Goal: Task Accomplishment & Management: Manage account settings

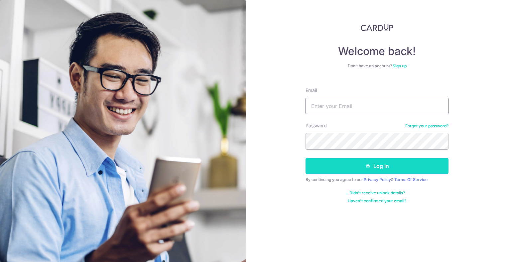
type input "[EMAIL_ADDRESS][DOMAIN_NAME]"
click at [338, 169] on button "Log in" at bounding box center [377, 165] width 143 height 17
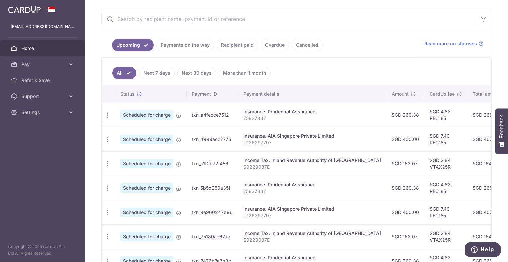
scroll to position [121, 0]
drag, startPoint x: 379, startPoint y: 115, endPoint x: 394, endPoint y: 135, distance: 24.7
click at [394, 135] on tbody "Update payment Cancel payment Scheduled for charge txn_a4fecce7512 Insurance. P…" at bounding box center [372, 223] width 540 height 243
drag, startPoint x: 394, startPoint y: 135, endPoint x: 375, endPoint y: 130, distance: 19.6
click at [387, 130] on td "SGD 400.00" at bounding box center [406, 138] width 38 height 24
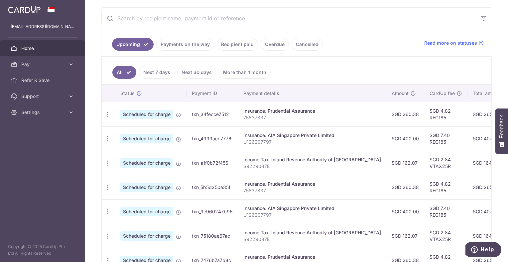
click at [387, 112] on td "SGD 260.38" at bounding box center [406, 114] width 38 height 24
drag, startPoint x: 369, startPoint y: 112, endPoint x: 398, endPoint y: 141, distance: 40.7
click at [398, 141] on tbody "Update payment Cancel payment Scheduled for charge txn_a4fecce7512 Insurance. P…" at bounding box center [372, 223] width 540 height 243
drag, startPoint x: 398, startPoint y: 141, endPoint x: 361, endPoint y: 130, distance: 38.5
click at [361, 130] on td "Insurance. AIA Singapore Private Limited U126297797" at bounding box center [312, 138] width 148 height 24
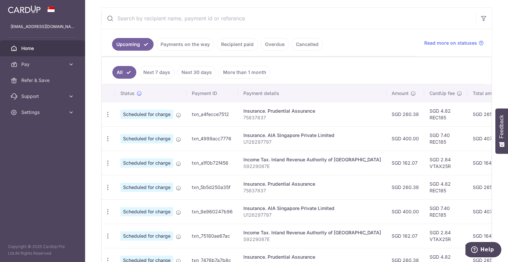
click at [387, 136] on td "SGD 400.00" at bounding box center [406, 138] width 38 height 24
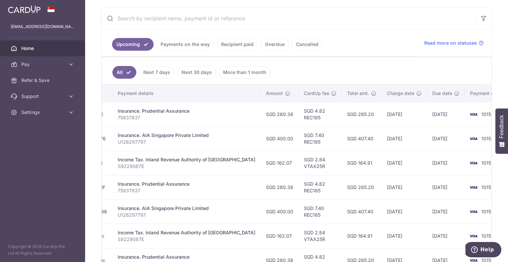
scroll to position [0, 126]
drag, startPoint x: 270, startPoint y: 139, endPoint x: 122, endPoint y: 133, distance: 148.2
click at [122, 133] on tr "Update payment Cancel payment Scheduled for charge txn_4999acc7776 Insurance. A…" at bounding box center [246, 138] width 540 height 24
click at [261, 166] on td "SGD 162.07" at bounding box center [280, 162] width 38 height 24
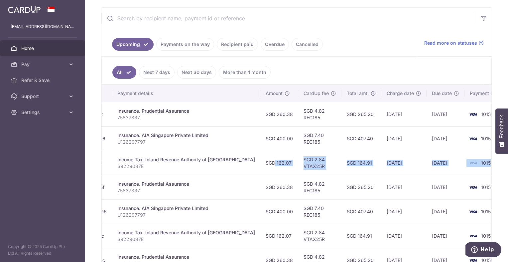
drag, startPoint x: 469, startPoint y: 164, endPoint x: 240, endPoint y: 163, distance: 229.9
click at [240, 163] on tr "Update payment Cancel payment Scheduled for charge txn_a1f0b72f456 Income Tax. …" at bounding box center [246, 162] width 540 height 24
drag, startPoint x: 240, startPoint y: 163, endPoint x: 245, endPoint y: 168, distance: 7.3
click at [261, 168] on td "SGD 162.07" at bounding box center [280, 162] width 38 height 24
click at [261, 165] on td "SGD 162.07" at bounding box center [280, 162] width 38 height 24
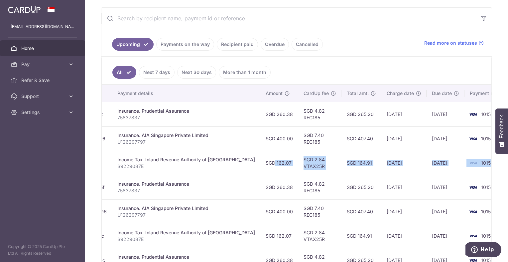
drag, startPoint x: 242, startPoint y: 161, endPoint x: 478, endPoint y: 162, distance: 236.9
click at [478, 162] on tr "Update payment Cancel payment Scheduled for charge txn_a1f0b72f456 Income Tax. …" at bounding box center [246, 162] width 540 height 24
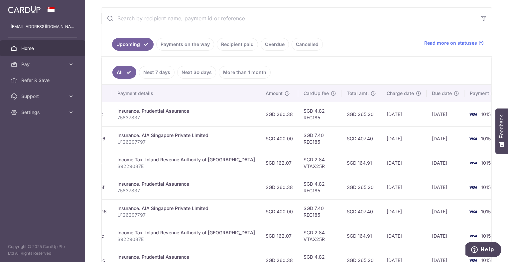
click at [382, 143] on td "[DATE]" at bounding box center [404, 138] width 45 height 24
drag, startPoint x: 349, startPoint y: 163, endPoint x: 321, endPoint y: 164, distance: 28.0
click at [342, 164] on td "SGD 164.91" at bounding box center [362, 162] width 40 height 24
click at [342, 111] on td "SGD 265.20" at bounding box center [362, 114] width 40 height 24
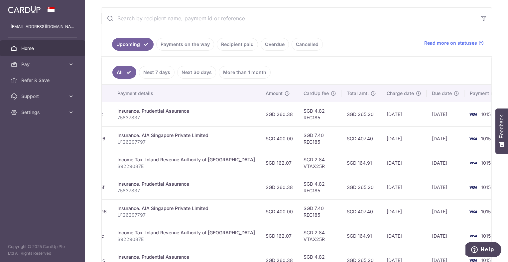
drag, startPoint x: 325, startPoint y: 116, endPoint x: 351, endPoint y: 138, distance: 34.2
click at [351, 138] on tbody "Update payment Cancel payment Scheduled for charge txn_a4fecce7512 Insurance. P…" at bounding box center [246, 223] width 540 height 243
drag, startPoint x: 351, startPoint y: 138, endPoint x: 347, endPoint y: 141, distance: 4.5
click at [347, 141] on td "SGD 407.40" at bounding box center [362, 138] width 40 height 24
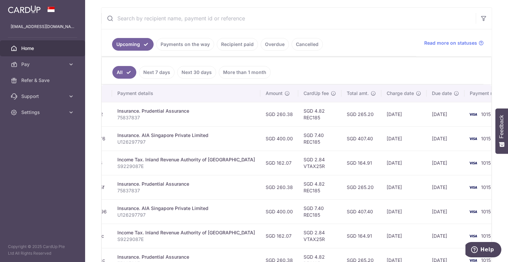
click at [347, 141] on td "SGD 407.40" at bounding box center [362, 138] width 40 height 24
click at [343, 136] on td "SGD 407.40" at bounding box center [362, 138] width 40 height 24
drag, startPoint x: 347, startPoint y: 164, endPoint x: 321, endPoint y: 165, distance: 26.6
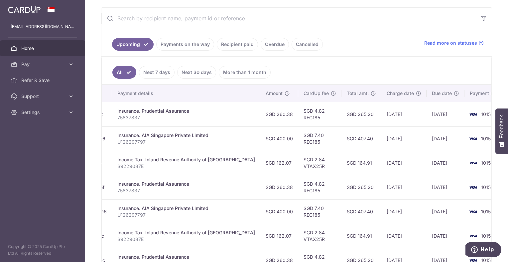
click at [342, 165] on td "SGD 164.91" at bounding box center [362, 162] width 40 height 24
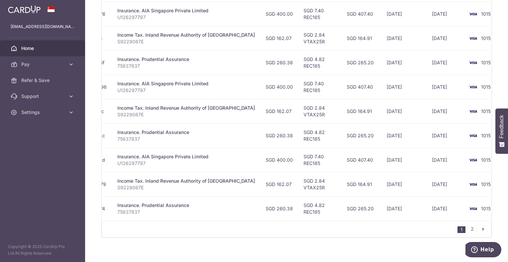
scroll to position [255, 0]
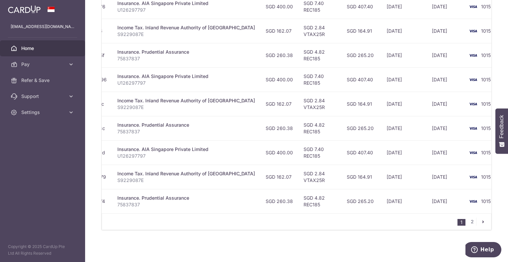
click at [481, 224] on icon "pager" at bounding box center [483, 221] width 5 height 5
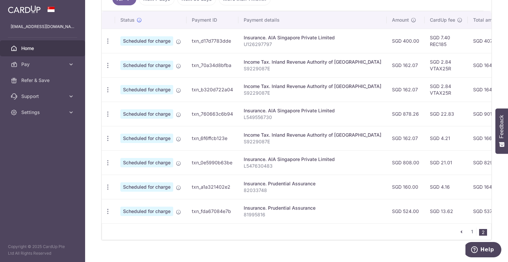
scroll to position [206, 0]
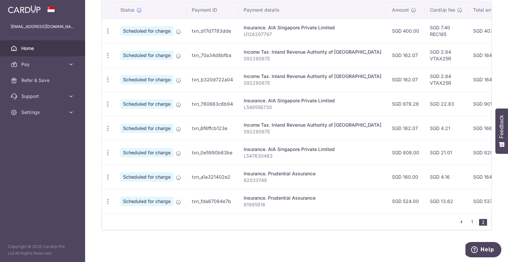
click at [460, 220] on icon "pager" at bounding box center [461, 221] width 5 height 5
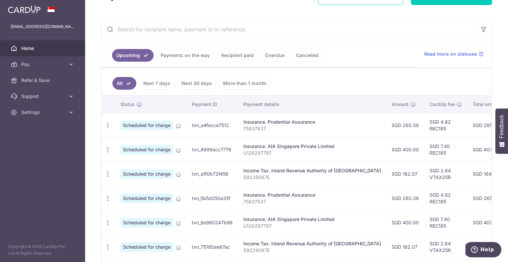
scroll to position [114, 0]
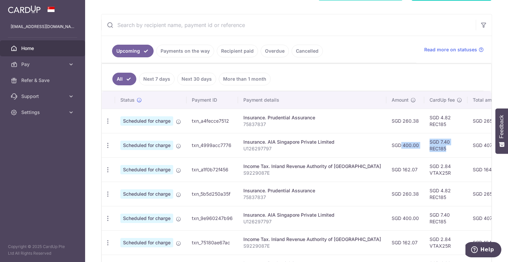
drag, startPoint x: 369, startPoint y: 140, endPoint x: 421, endPoint y: 150, distance: 52.8
click at [421, 150] on tr "Update payment Cancel payment Scheduled for charge txn_4999acc7776 Insurance. A…" at bounding box center [372, 145] width 540 height 24
click at [387, 126] on td "SGD 260.38" at bounding box center [406, 120] width 38 height 24
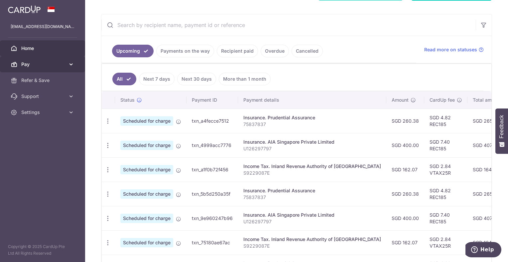
click at [47, 64] on span "Pay" at bounding box center [43, 64] width 44 height 7
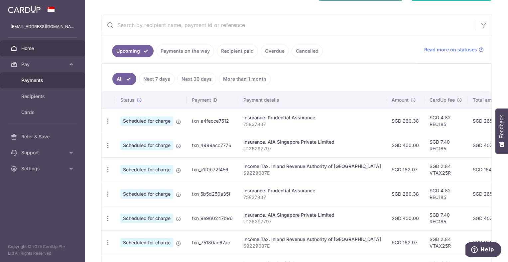
click at [40, 81] on span "Payments" at bounding box center [43, 80] width 44 height 7
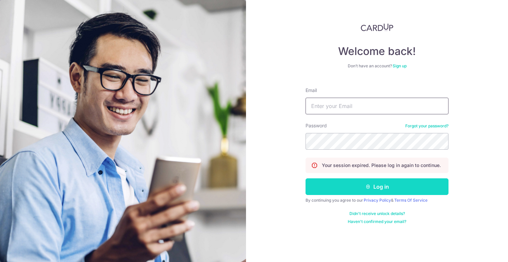
type input "[EMAIL_ADDRESS][DOMAIN_NAME]"
click at [362, 183] on button "Log in" at bounding box center [377, 186] width 143 height 17
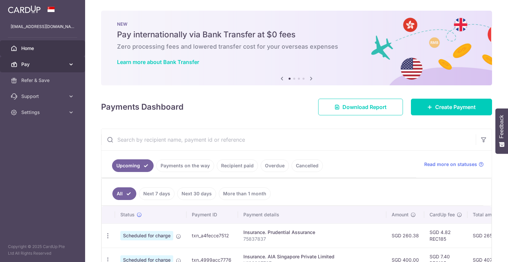
click at [54, 64] on span "Pay" at bounding box center [43, 64] width 44 height 7
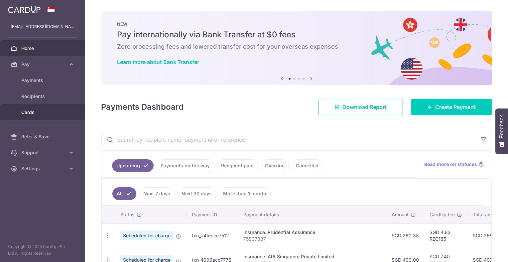
click at [37, 117] on link "Cards" at bounding box center [42, 112] width 85 height 16
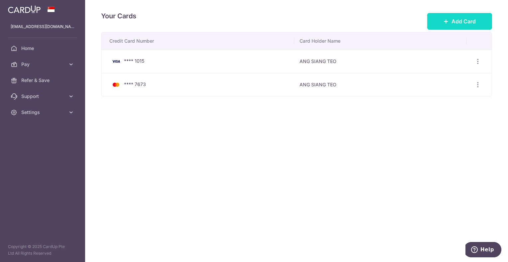
click at [466, 18] on span "Add Card" at bounding box center [464, 21] width 24 height 8
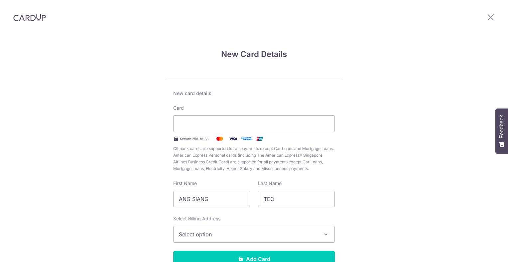
click at [261, 115] on div at bounding box center [254, 123] width 162 height 17
click at [43, 22] on div at bounding box center [29, 17] width 59 height 35
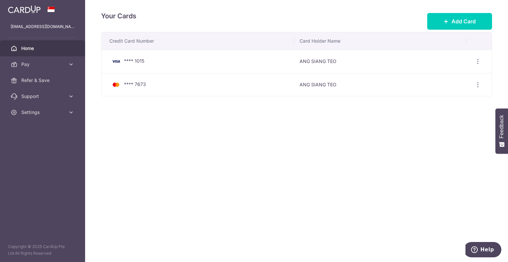
click at [37, 42] on link "Home" at bounding box center [42, 48] width 85 height 16
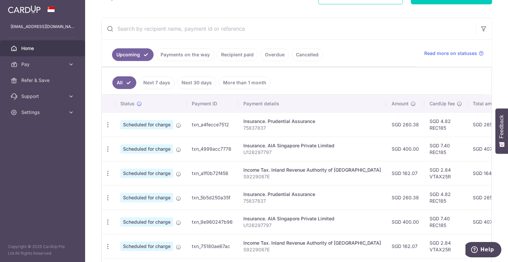
click at [115, 121] on td "Scheduled for charge" at bounding box center [151, 124] width 72 height 24
click at [112, 124] on div "Update payment Cancel payment" at bounding box center [108, 124] width 12 height 12
click at [108, 126] on icon "button" at bounding box center [107, 124] width 7 height 7
click at [136, 142] on span "Update payment" at bounding box center [143, 143] width 45 height 8
click at [107, 121] on icon "button" at bounding box center [107, 124] width 7 height 7
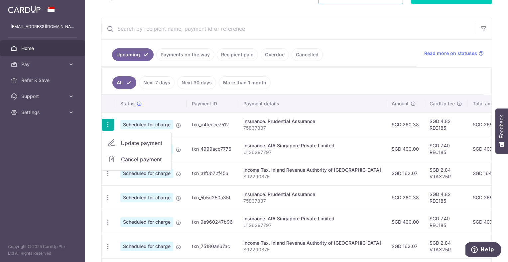
click at [121, 140] on span "Update payment" at bounding box center [143, 143] width 45 height 8
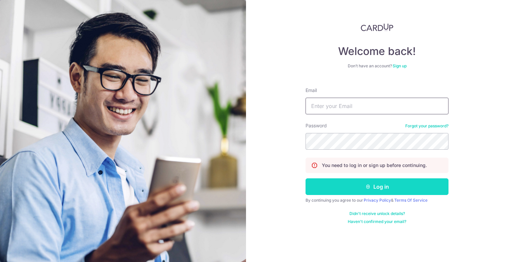
type input "[EMAIL_ADDRESS][DOMAIN_NAME]"
click at [341, 187] on button "Log in" at bounding box center [377, 186] width 143 height 17
